Goal: Task Accomplishment & Management: Manage account settings

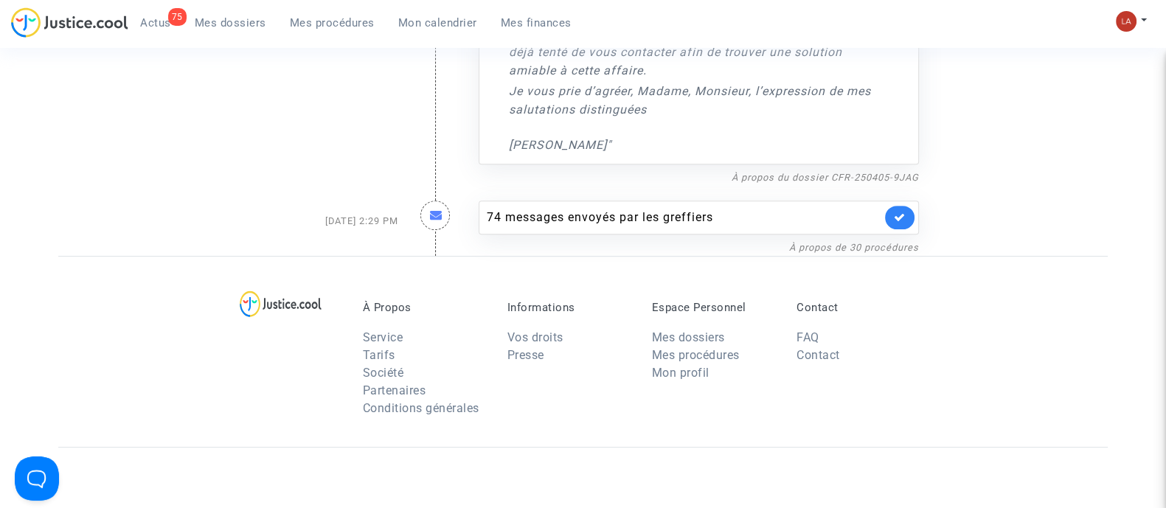
scroll to position [644, 0]
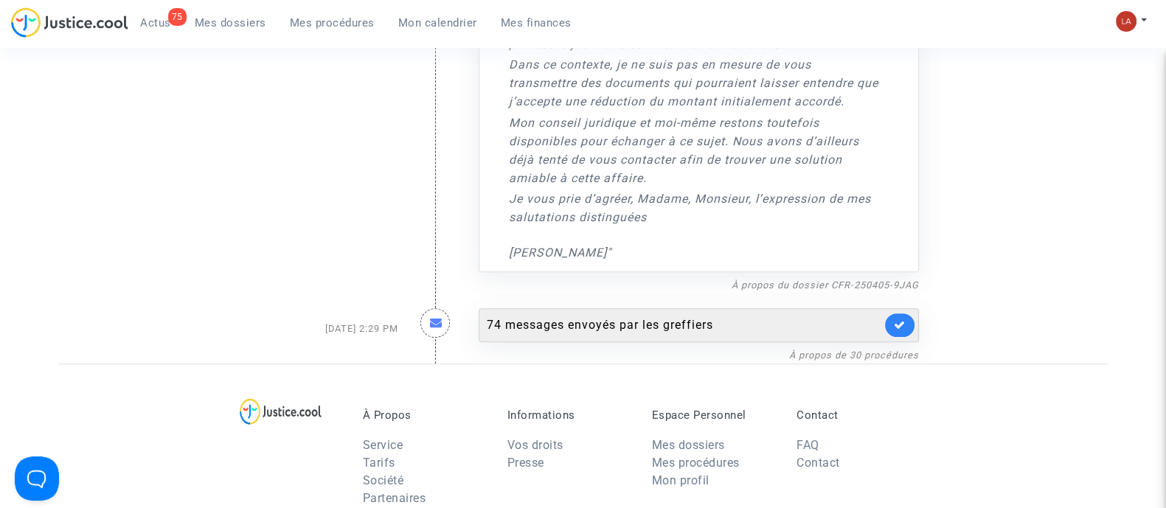
drag, startPoint x: 911, startPoint y: 322, endPoint x: 912, endPoint y: 335, distance: 13.3
click at [912, 335] on div "74 messages envoyés par les greffiers" at bounding box center [698, 325] width 440 height 34
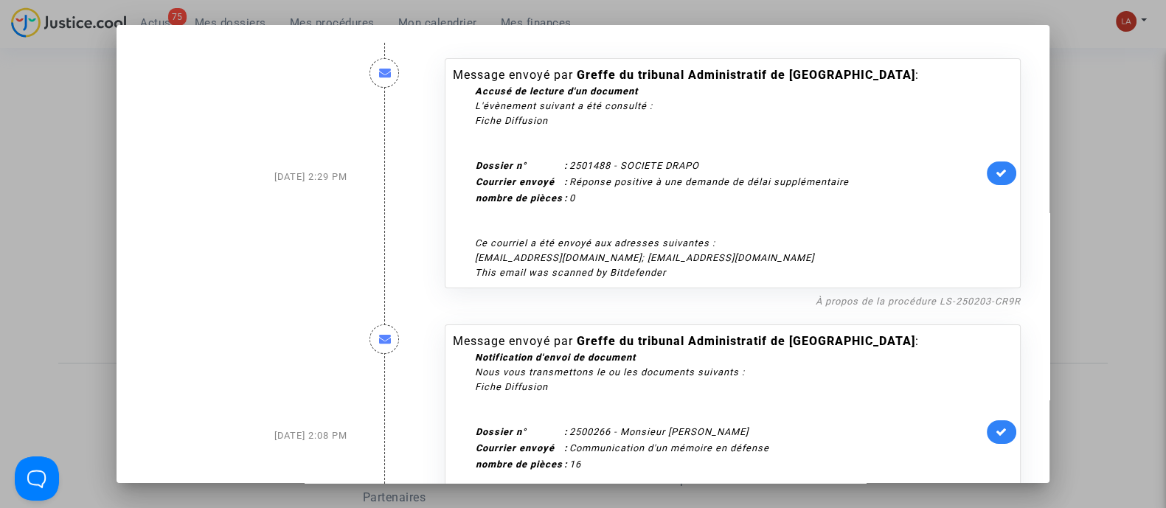
click at [1117, 202] on div at bounding box center [583, 254] width 1166 height 508
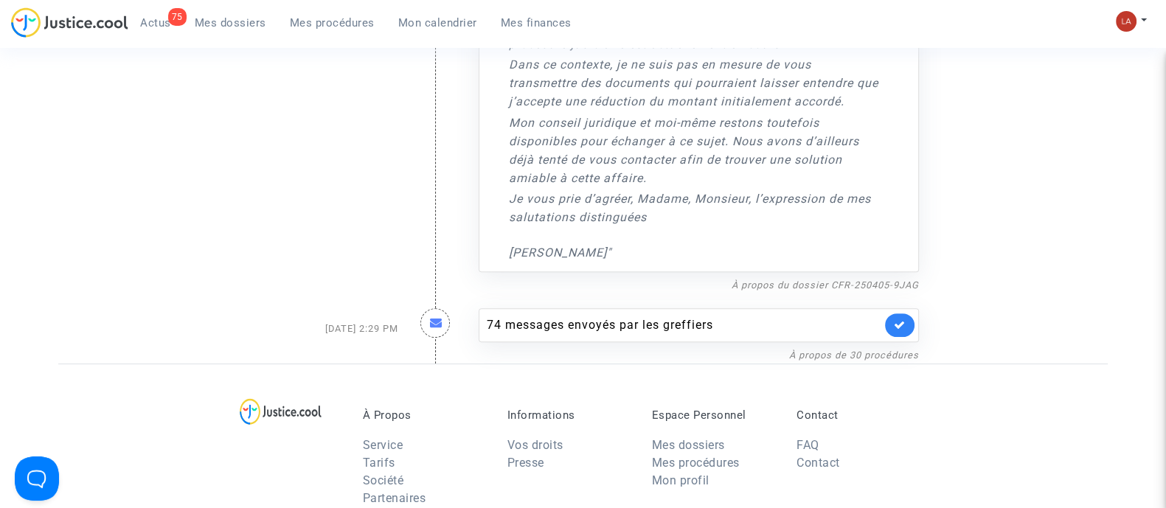
click at [904, 316] on link at bounding box center [899, 325] width 29 height 24
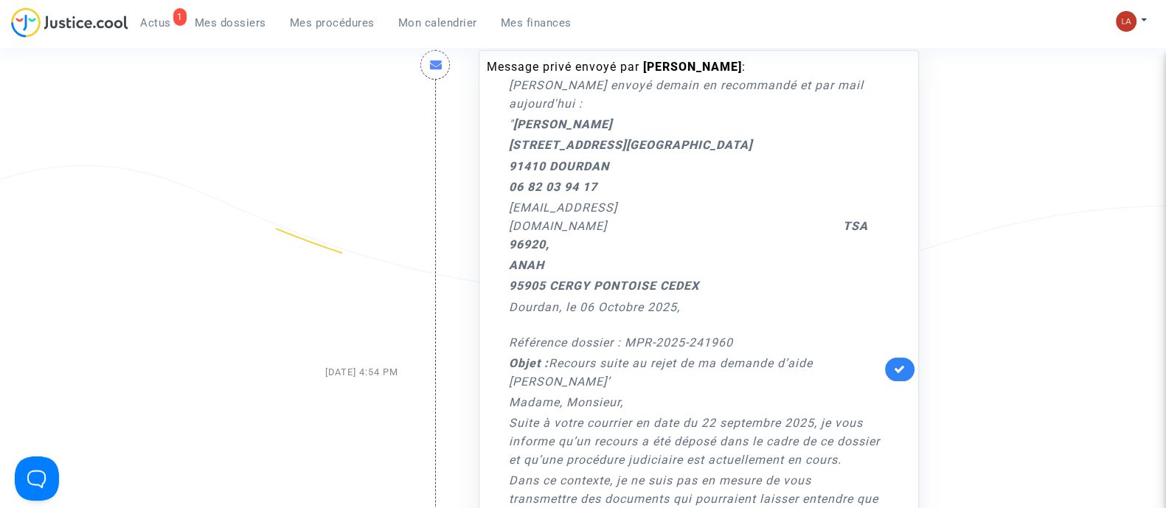
scroll to position [368, 0]
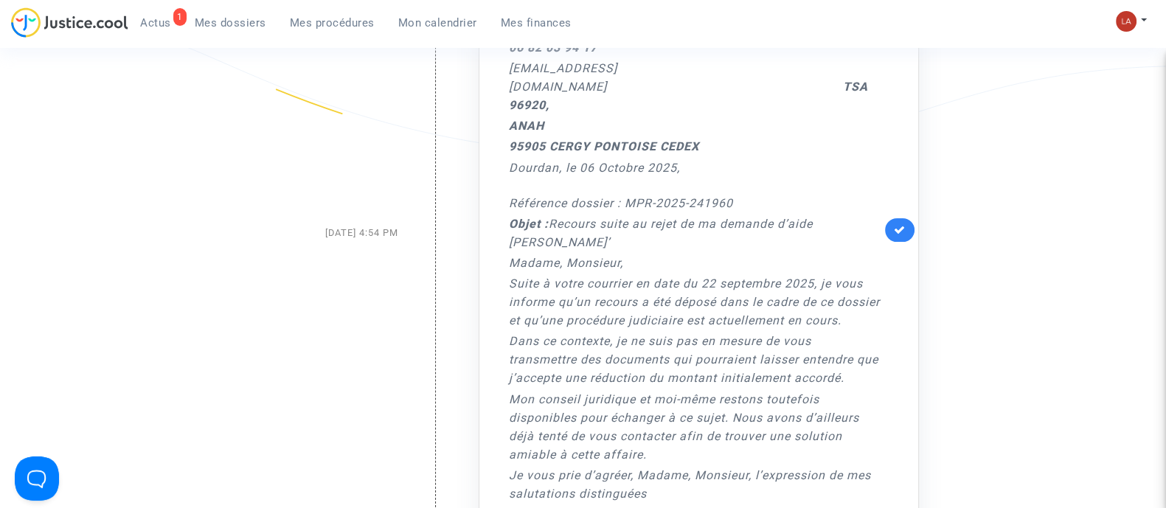
click at [891, 222] on link at bounding box center [899, 230] width 29 height 24
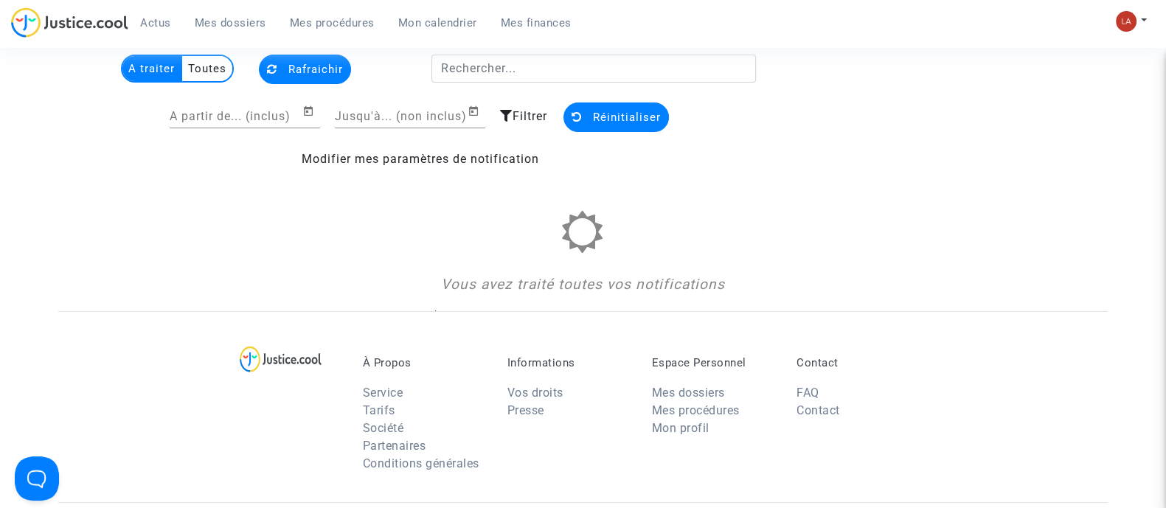
scroll to position [0, 0]
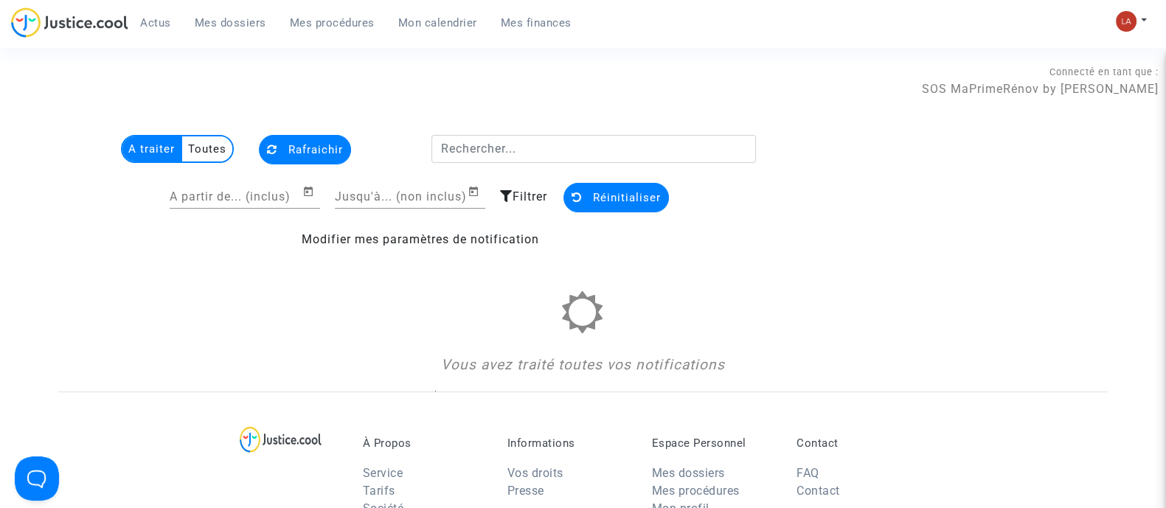
click at [355, 24] on span "Mes procédures" at bounding box center [332, 22] width 85 height 13
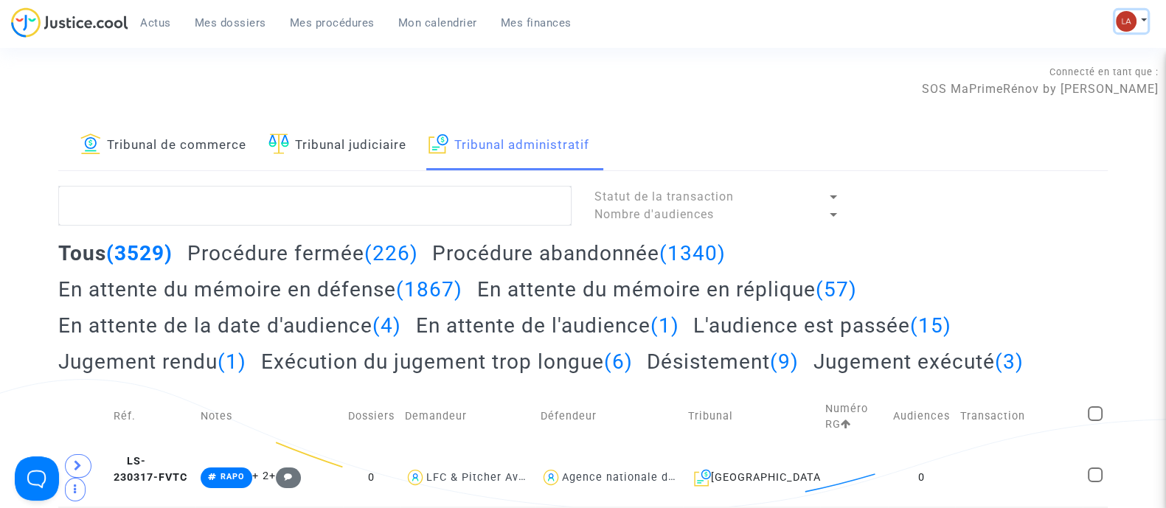
click at [1132, 14] on img at bounding box center [1125, 21] width 21 height 21
click at [1092, 74] on link "Changer de compte" at bounding box center [1071, 76] width 149 height 24
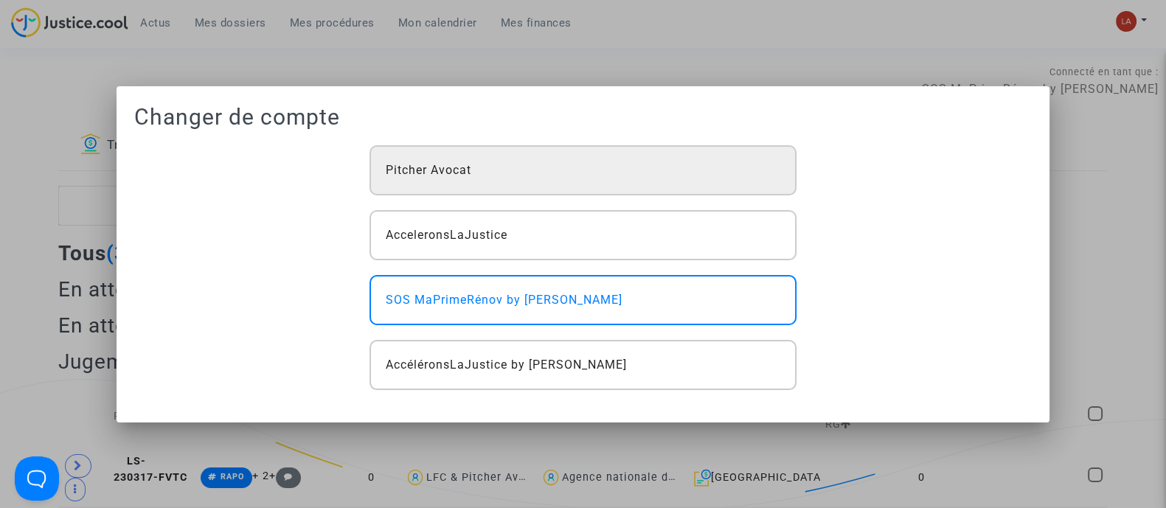
click at [509, 170] on div "Pitcher Avocat" at bounding box center [582, 170] width 426 height 50
